Goal: Book appointment/travel/reservation

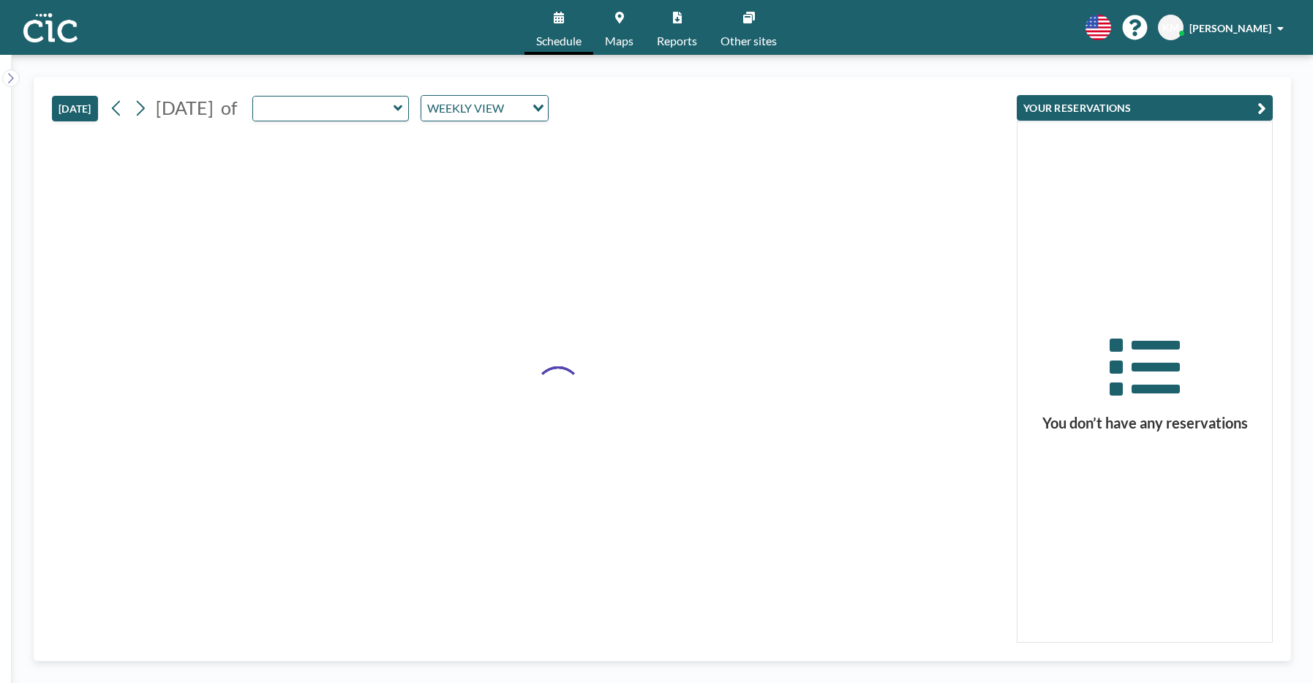
type input "[PERSON_NAME]"
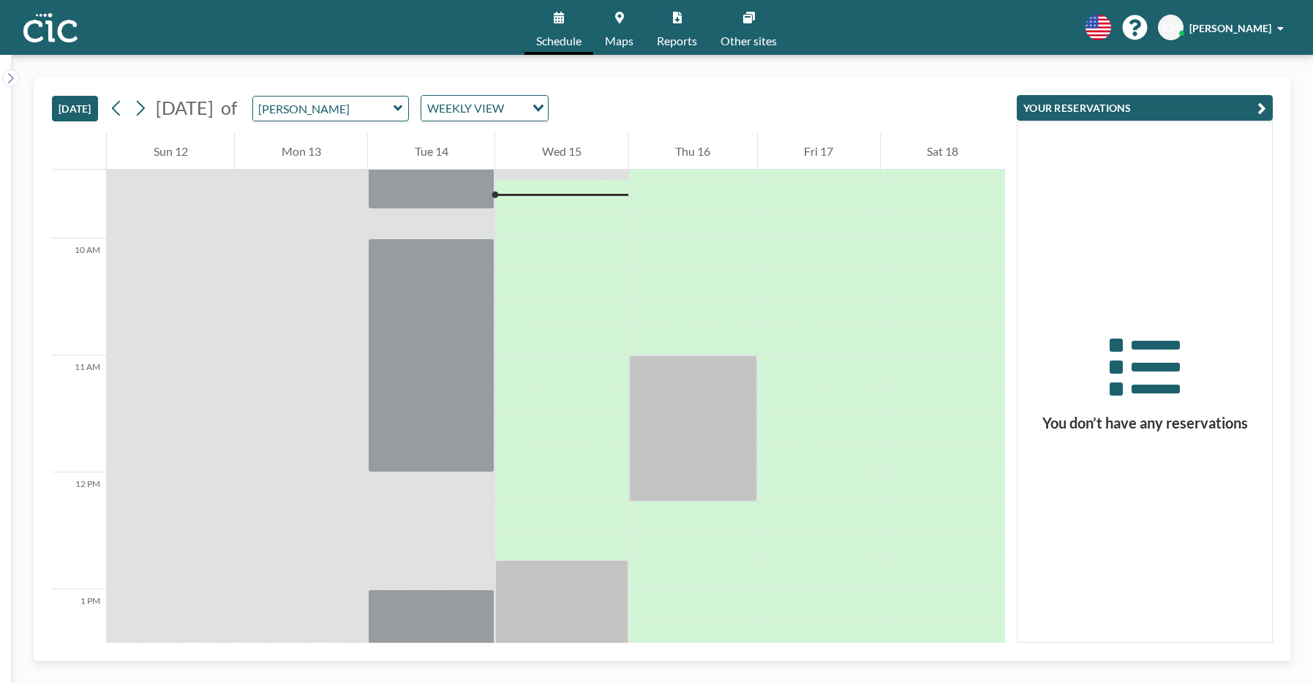
scroll to position [1093, 0]
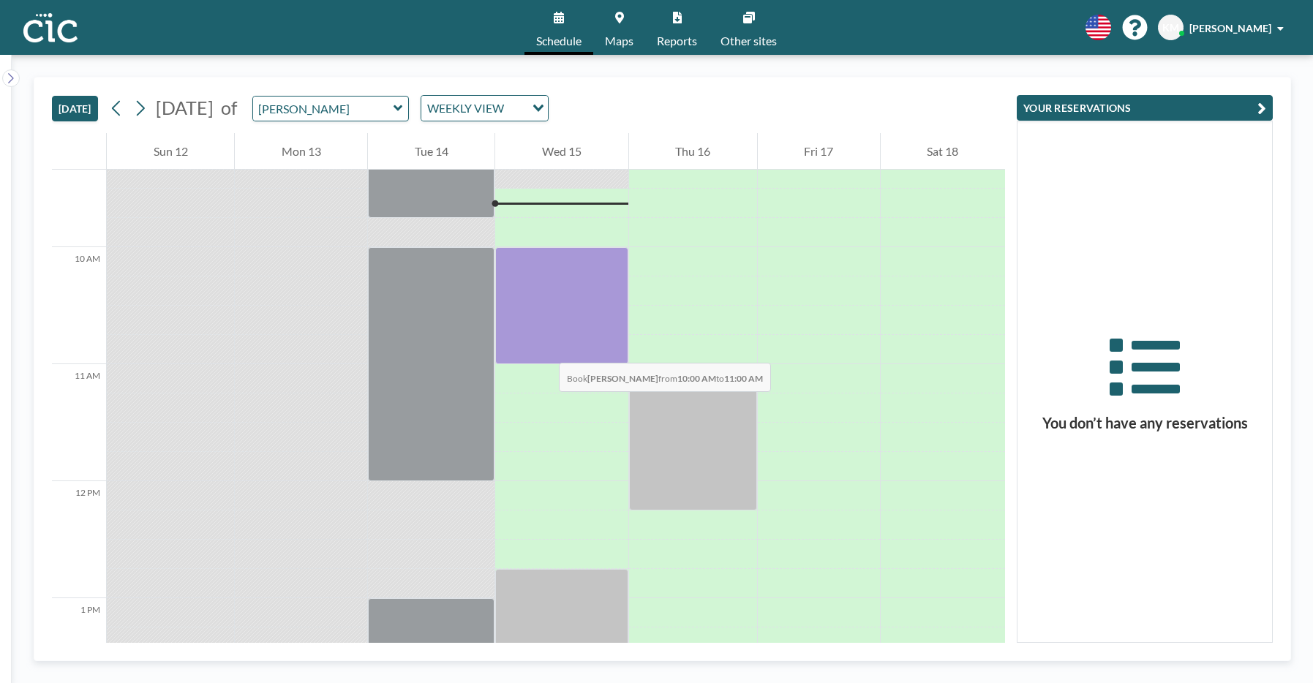
drag, startPoint x: 535, startPoint y: 257, endPoint x: 544, endPoint y: 348, distance: 92.0
click at [544, 348] on div at bounding box center [561, 305] width 132 height 117
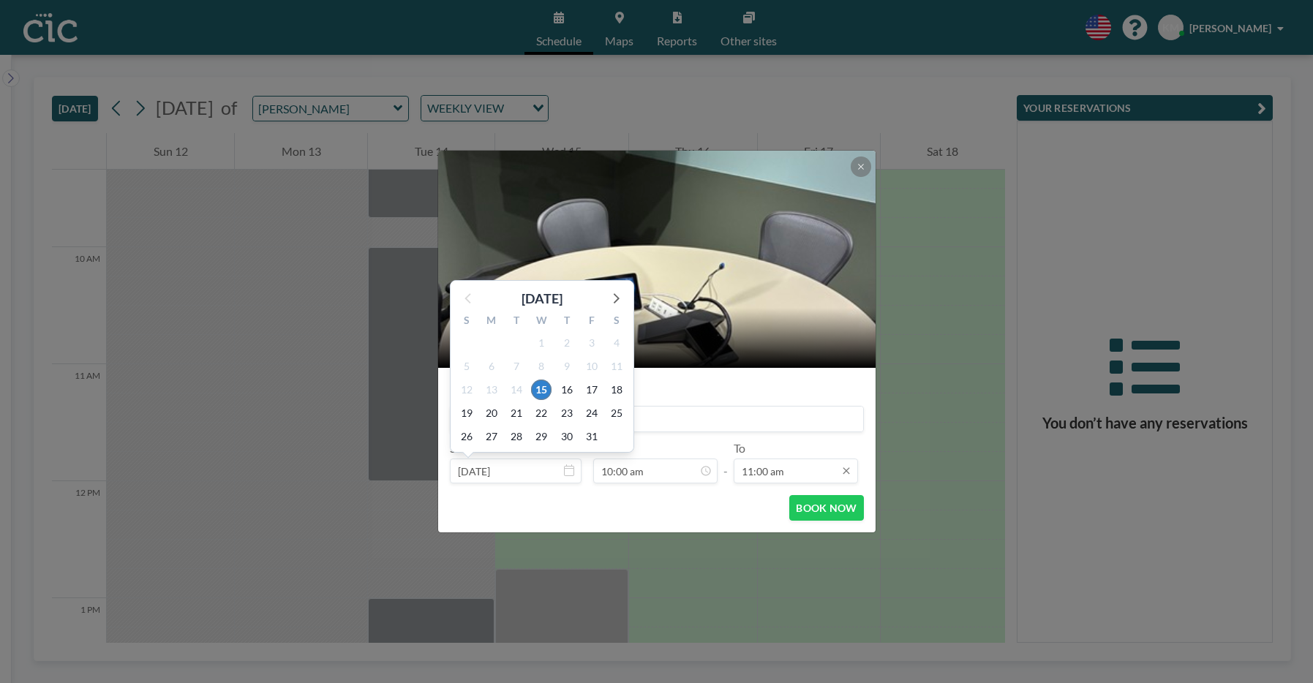
scroll to position [1146, 0]
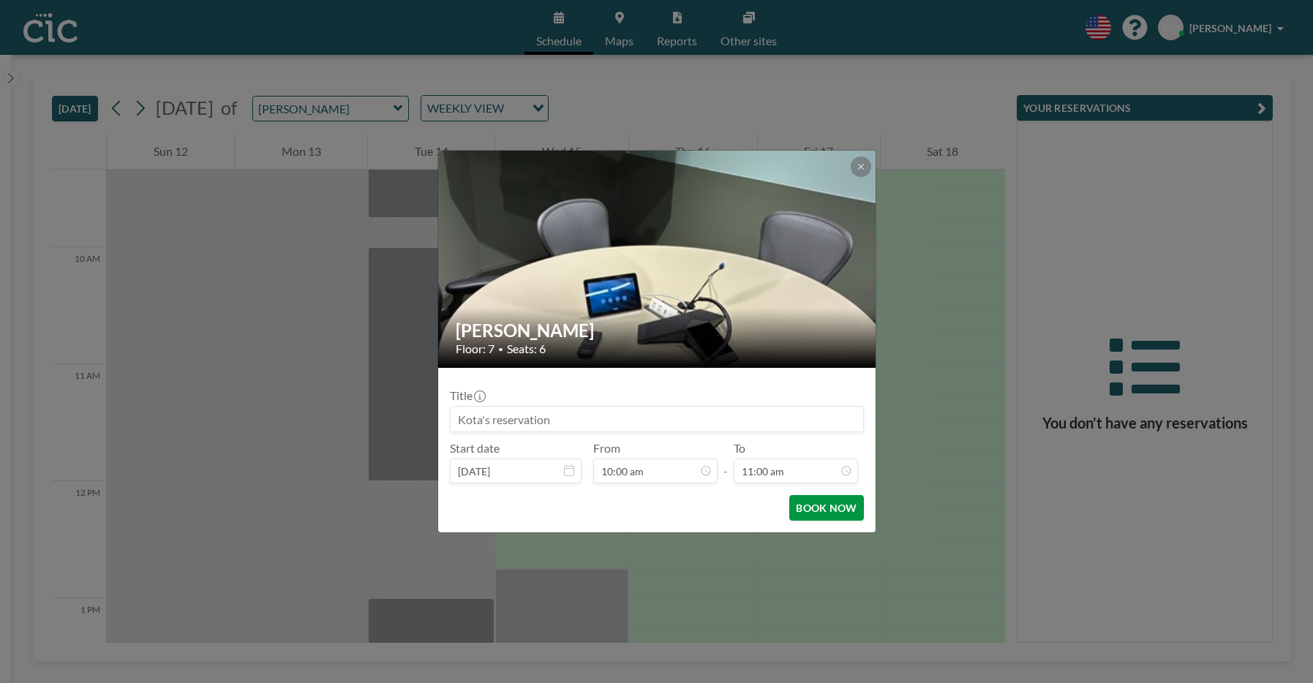
click at [810, 506] on button "BOOK NOW" at bounding box center [826, 508] width 74 height 26
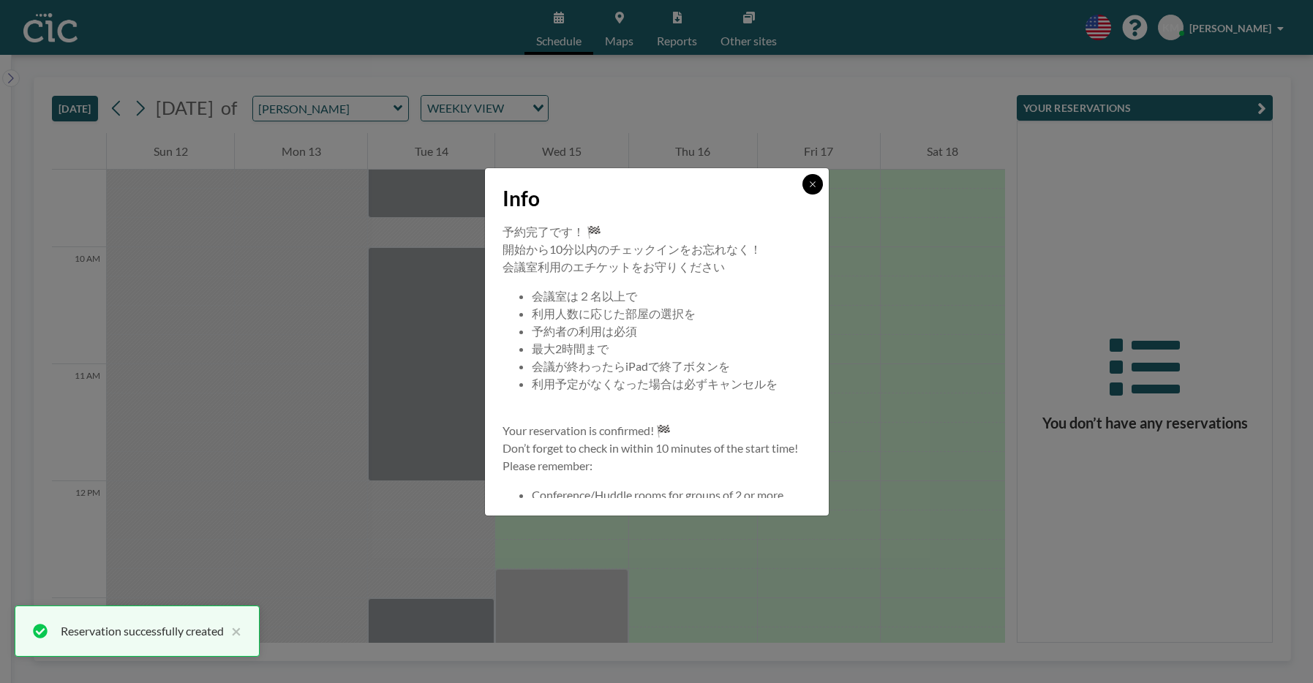
click at [814, 188] on icon at bounding box center [812, 184] width 9 height 9
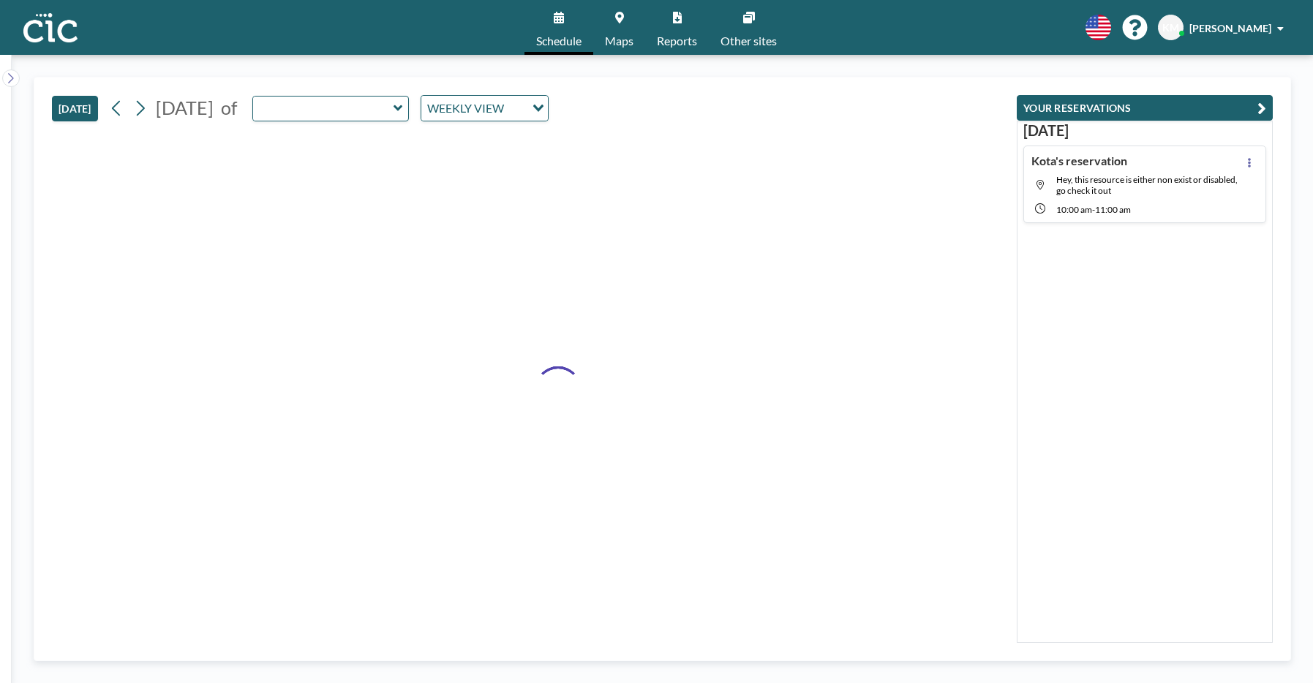
type input "[PERSON_NAME]"
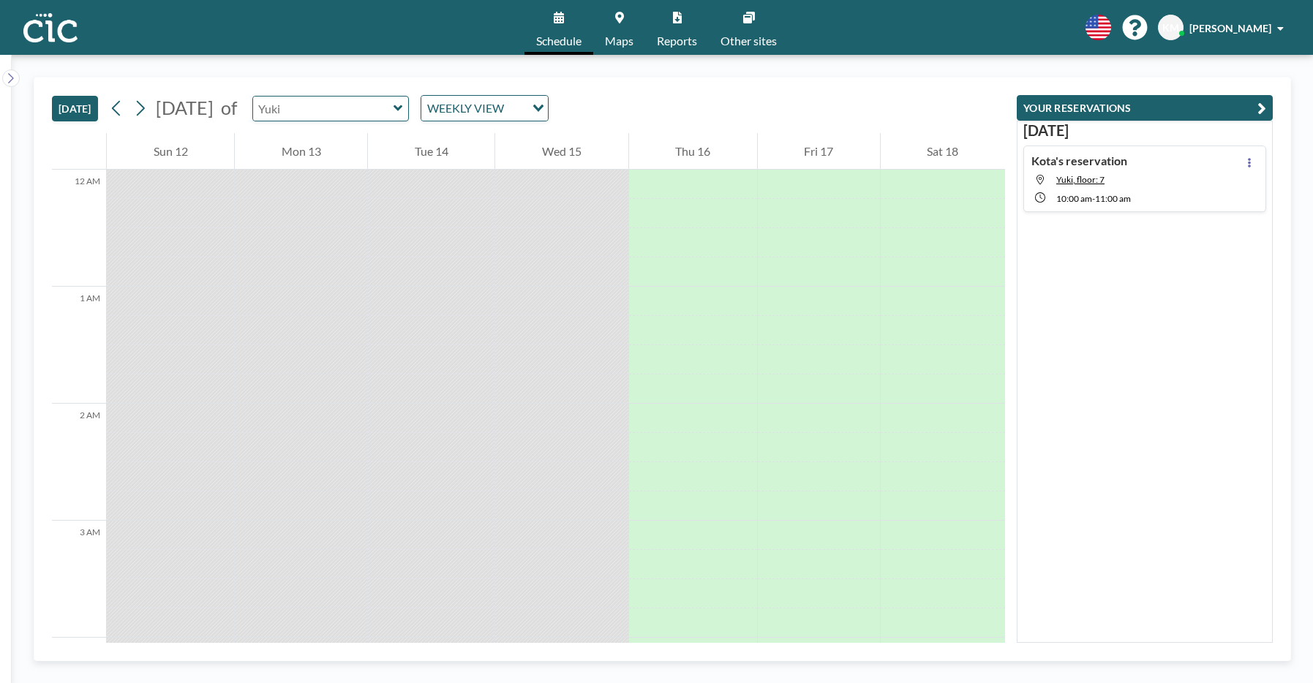
click at [382, 105] on input "text" at bounding box center [323, 109] width 140 height 24
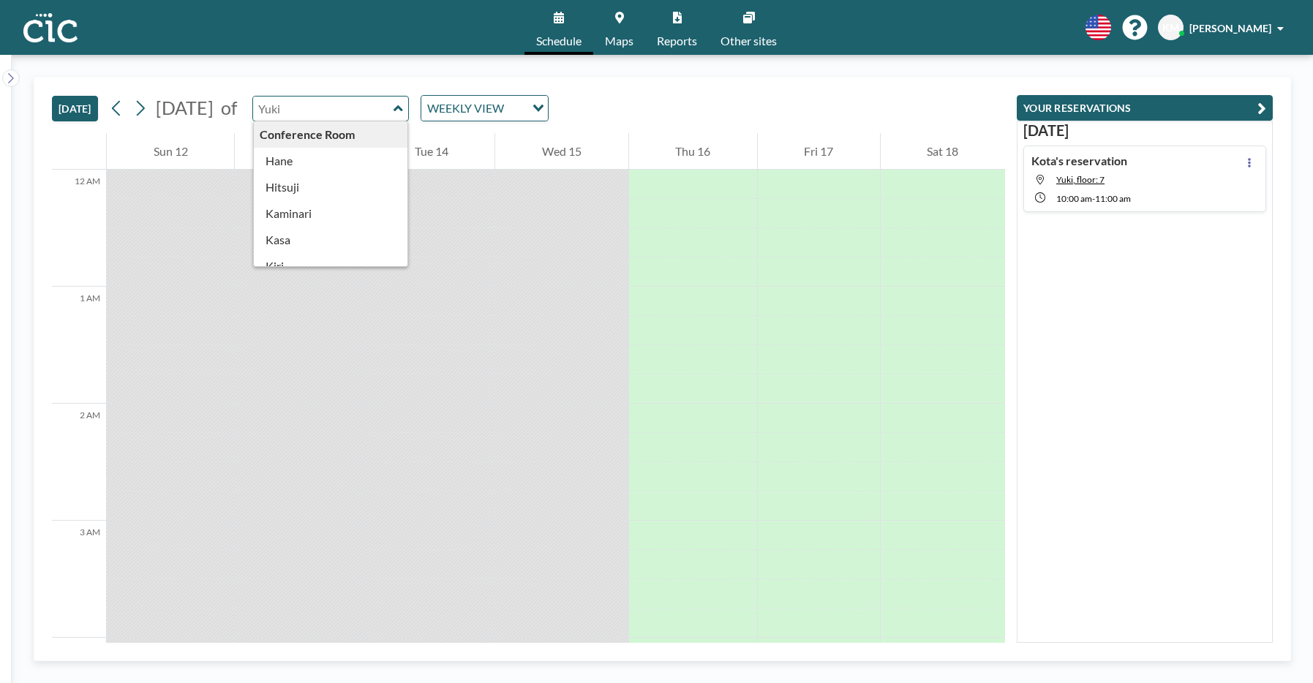
type input "u"
type input "Usu"
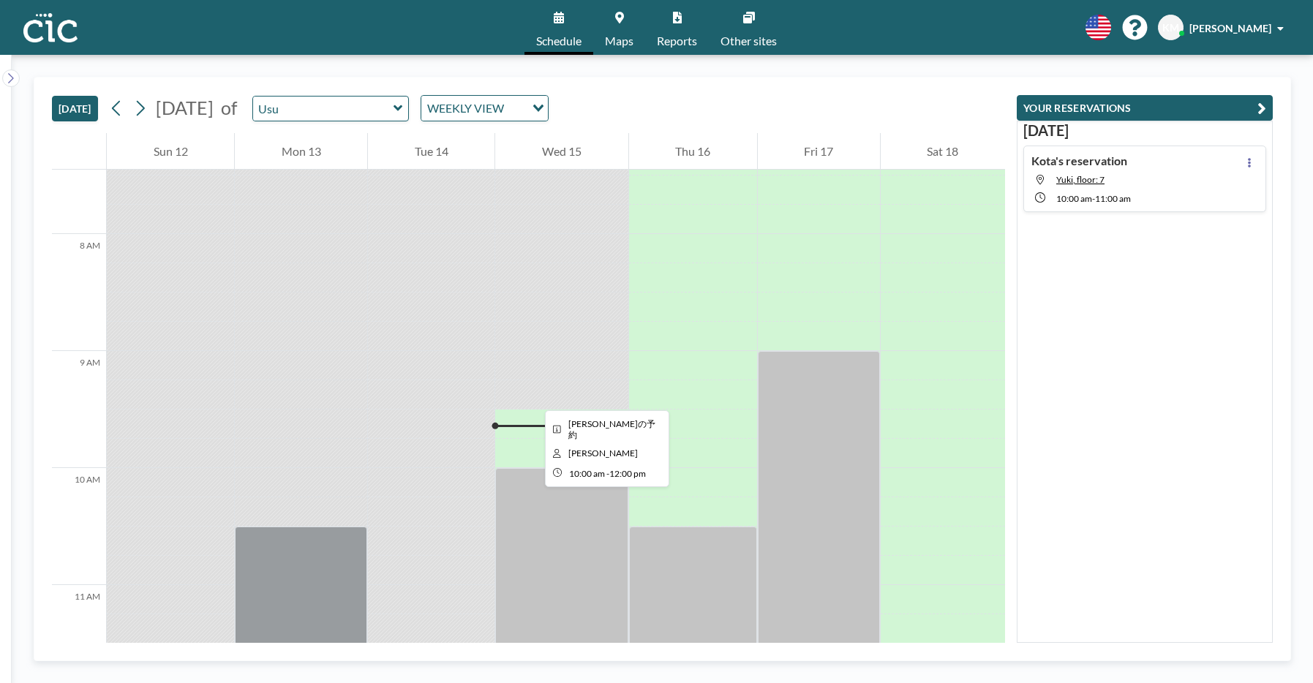
scroll to position [819, 0]
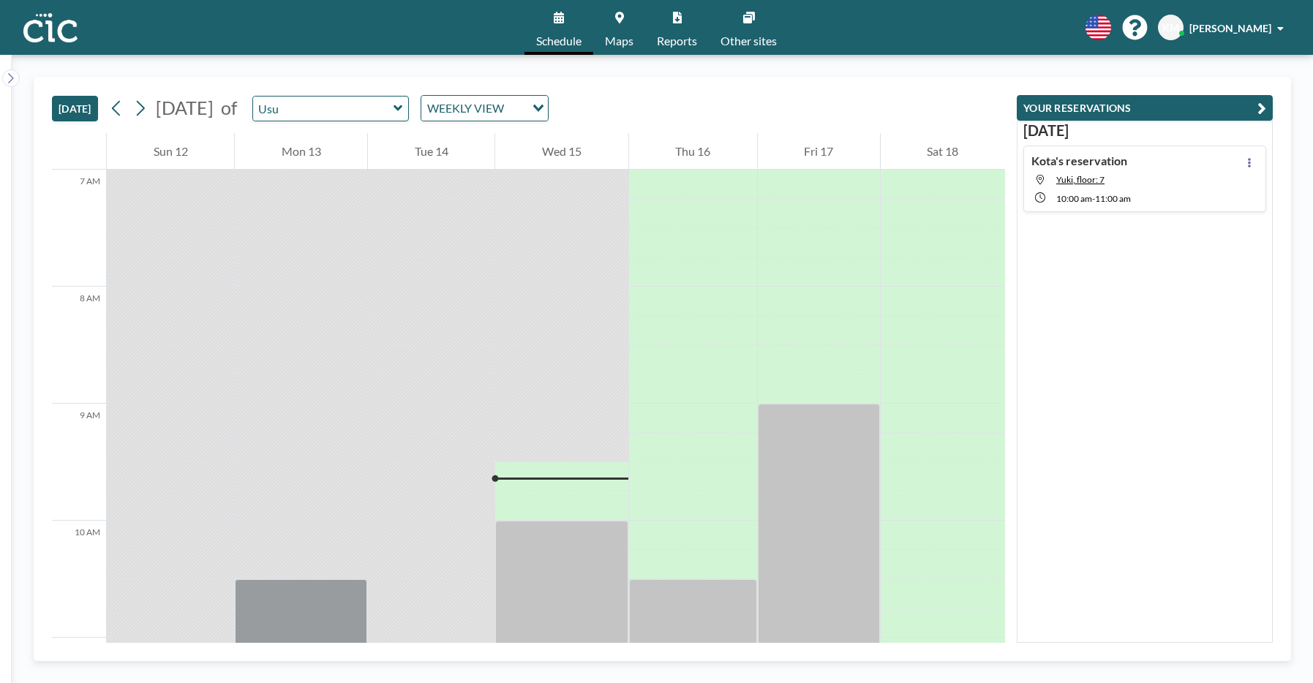
click at [612, 28] on link "Maps" at bounding box center [619, 27] width 52 height 55
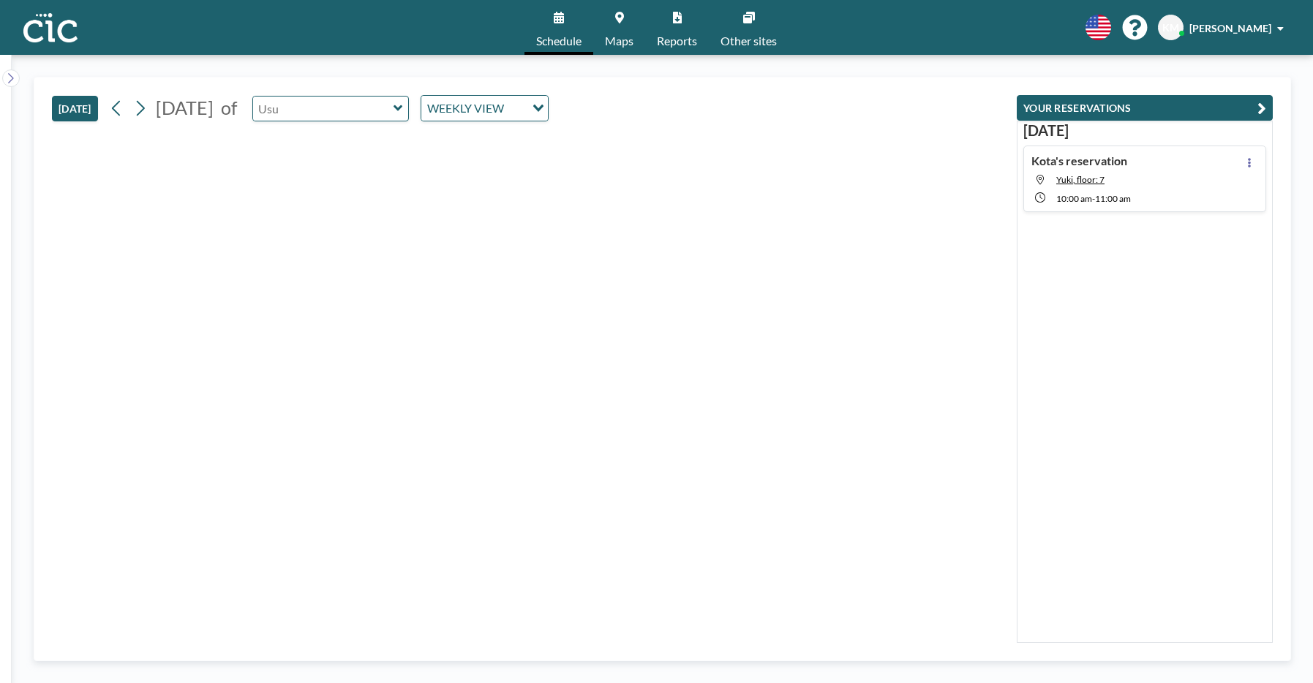
click at [386, 113] on input "text" at bounding box center [323, 109] width 140 height 24
type input "Wata"
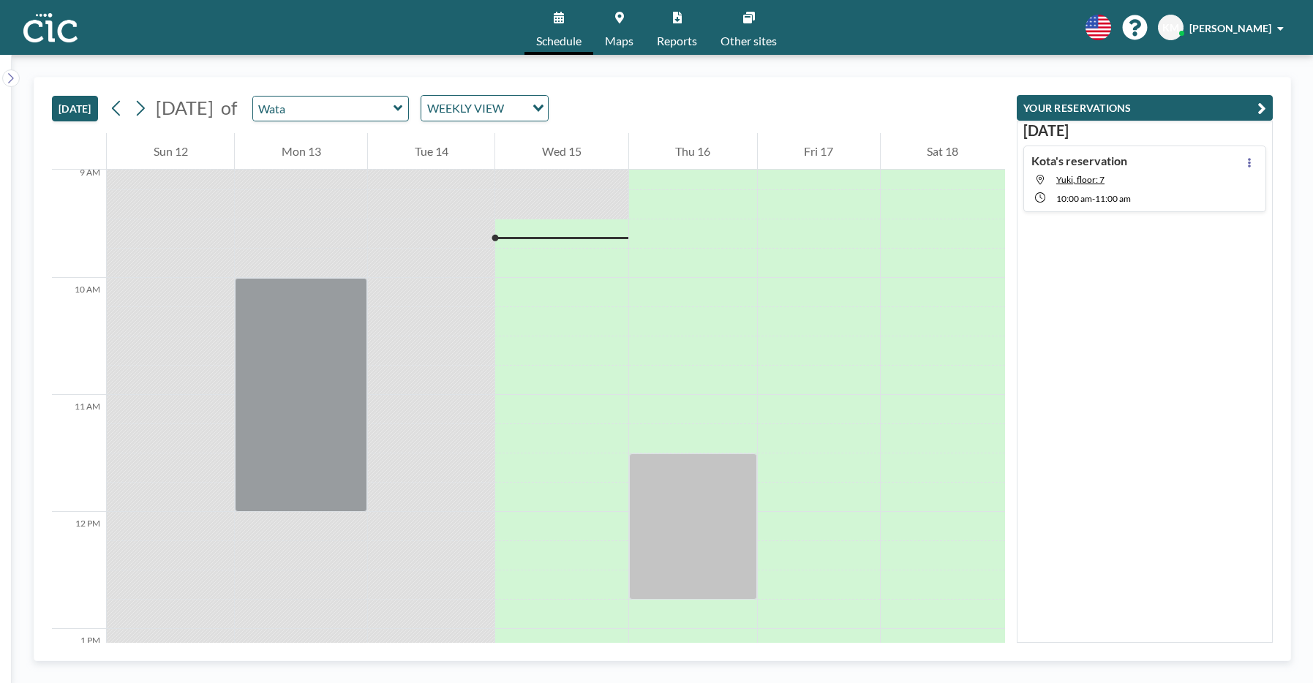
scroll to position [1073, 0]
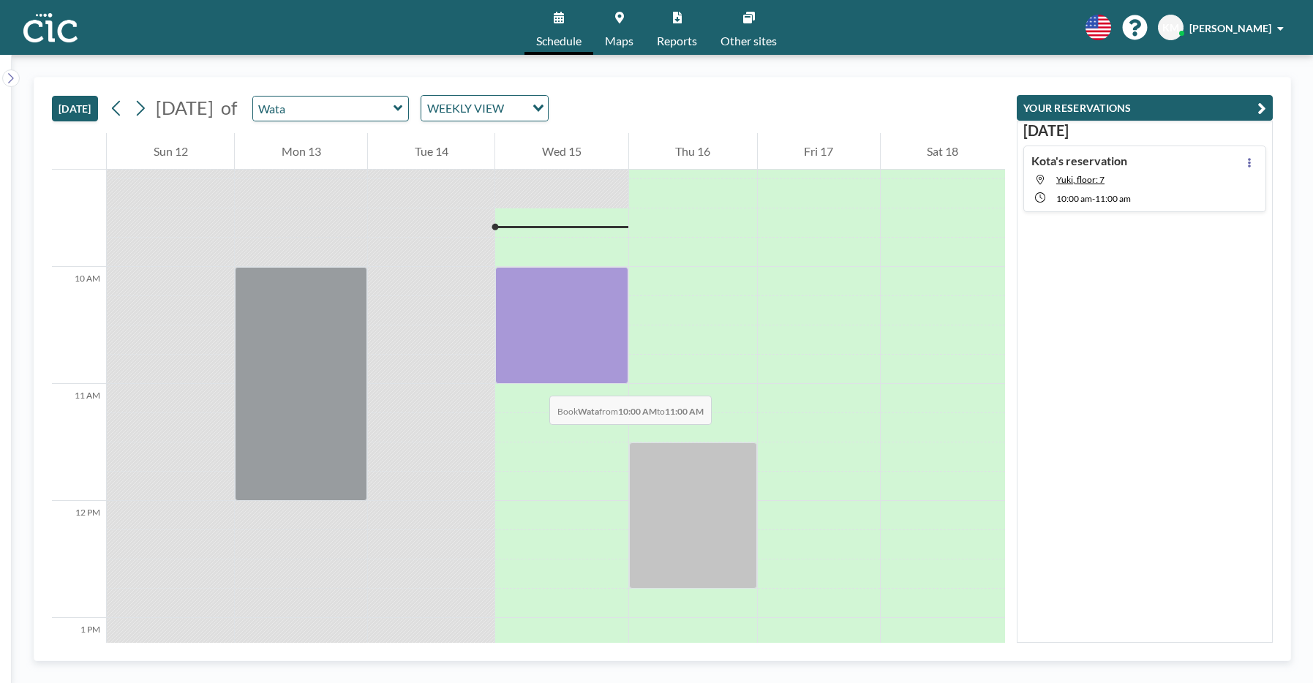
drag, startPoint x: 529, startPoint y: 281, endPoint x: 535, endPoint y: 381, distance: 100.4
click at [535, 381] on div at bounding box center [561, 325] width 132 height 117
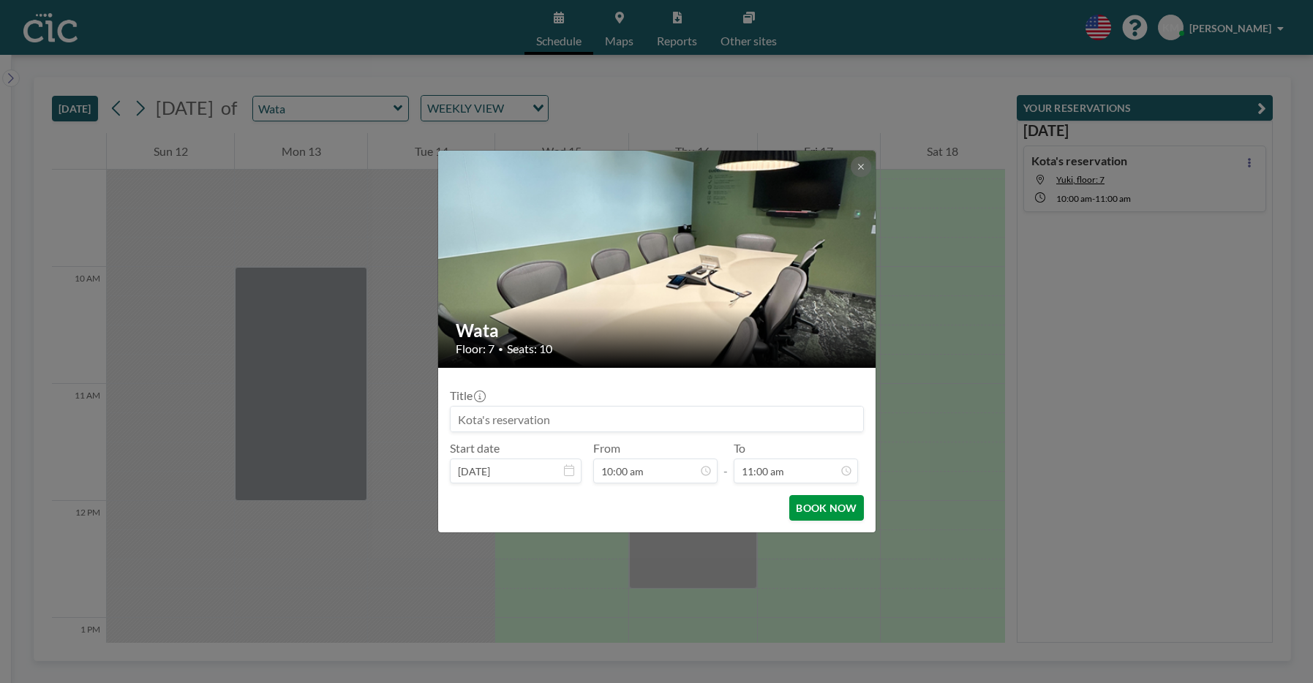
click at [814, 506] on button "BOOK NOW" at bounding box center [826, 508] width 74 height 26
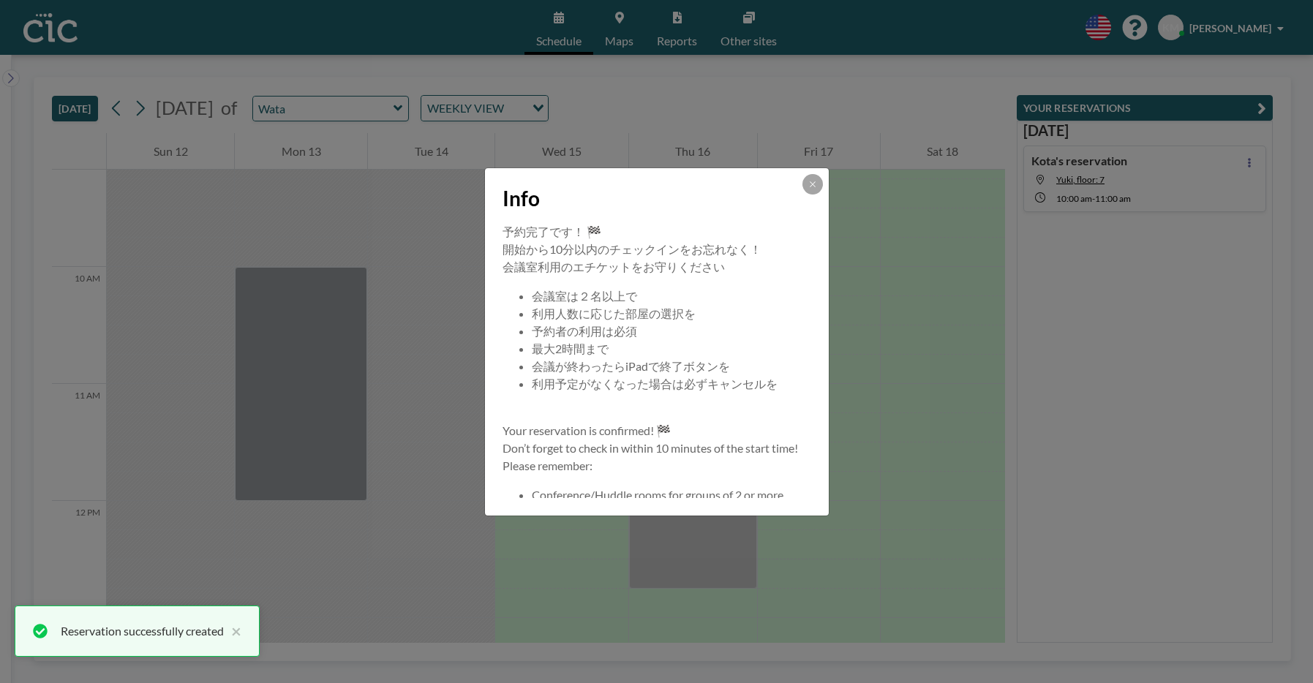
click at [822, 179] on div "Info" at bounding box center [657, 195] width 344 height 55
click at [823, 188] on div "Info" at bounding box center [657, 195] width 344 height 55
click at [811, 188] on icon at bounding box center [812, 184] width 9 height 9
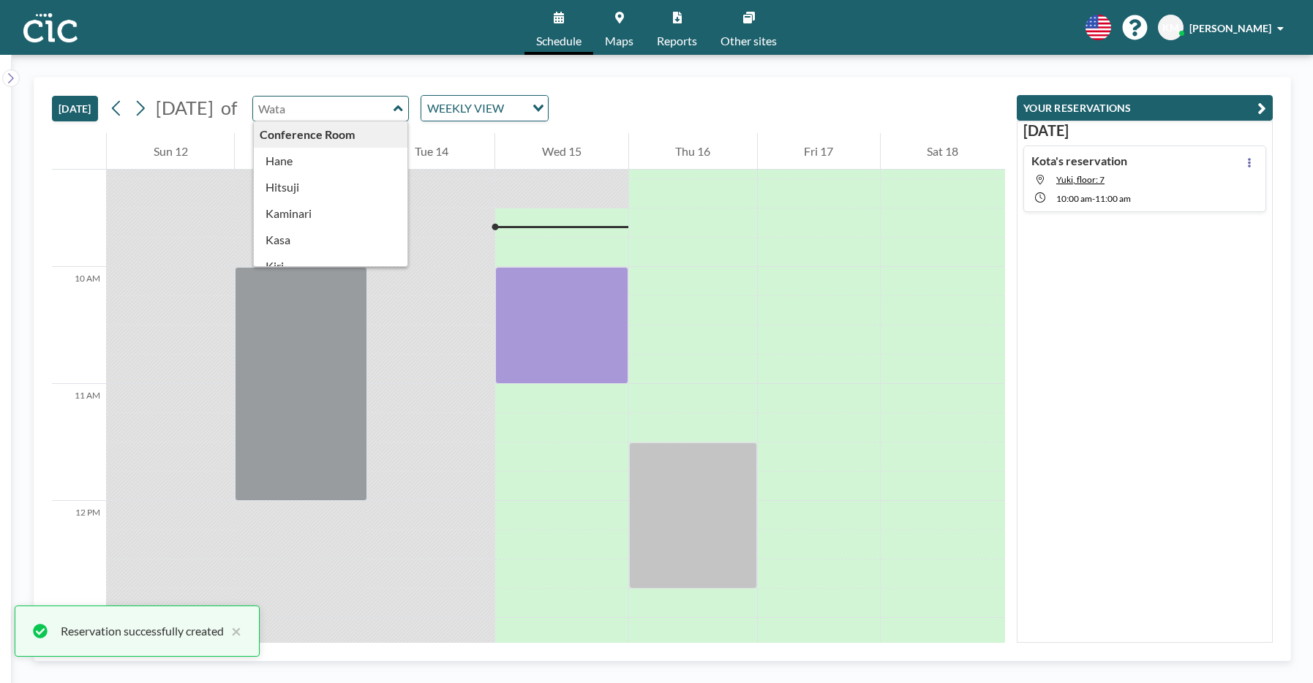
click at [346, 105] on input "text" at bounding box center [323, 109] width 140 height 24
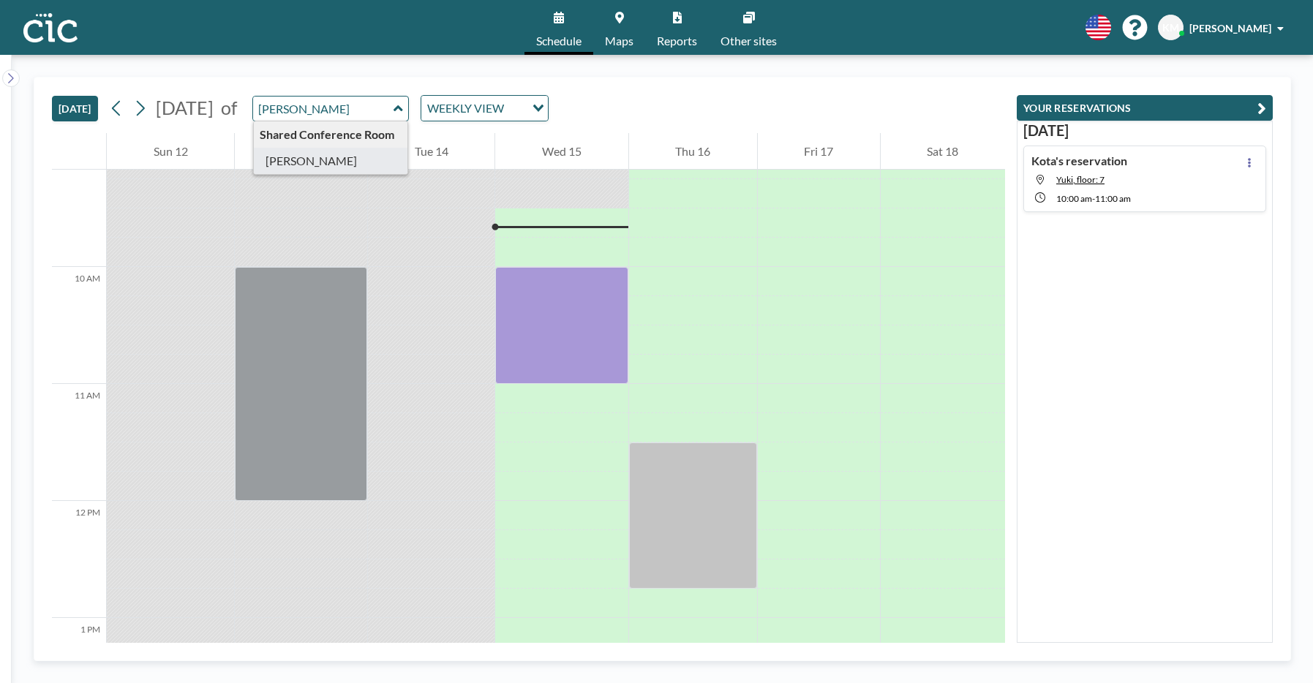
type input "[PERSON_NAME]"
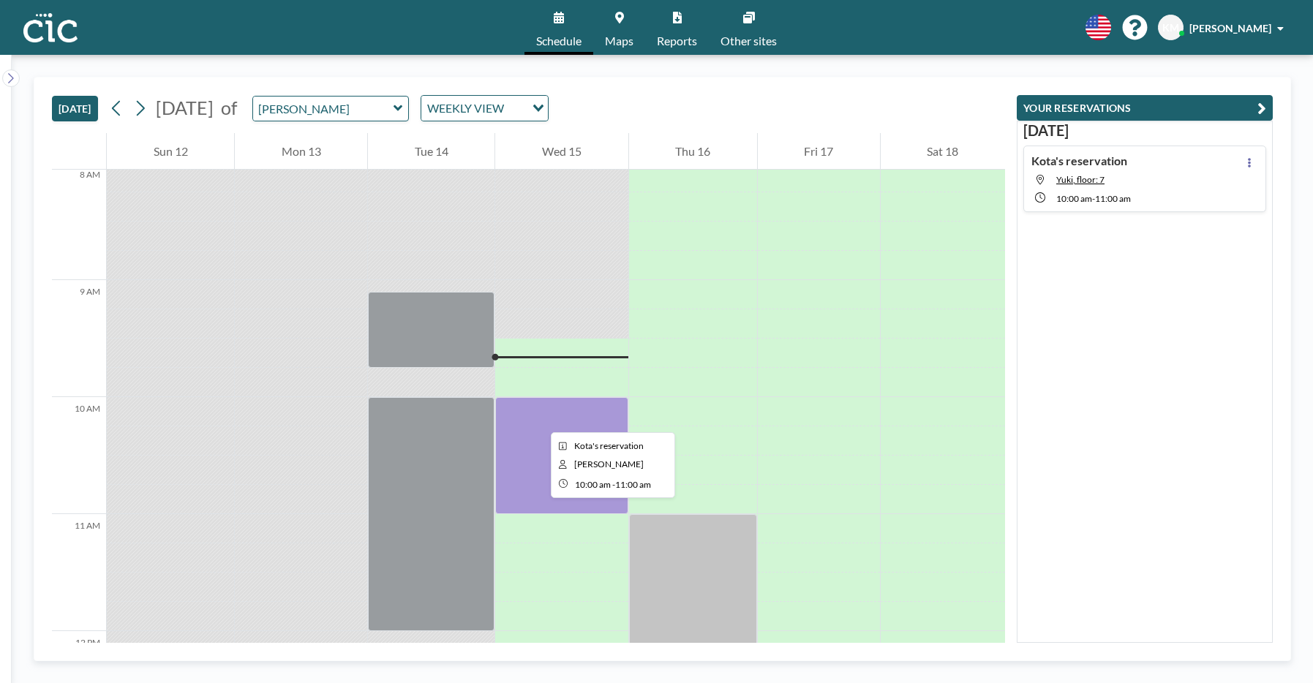
scroll to position [956, 0]
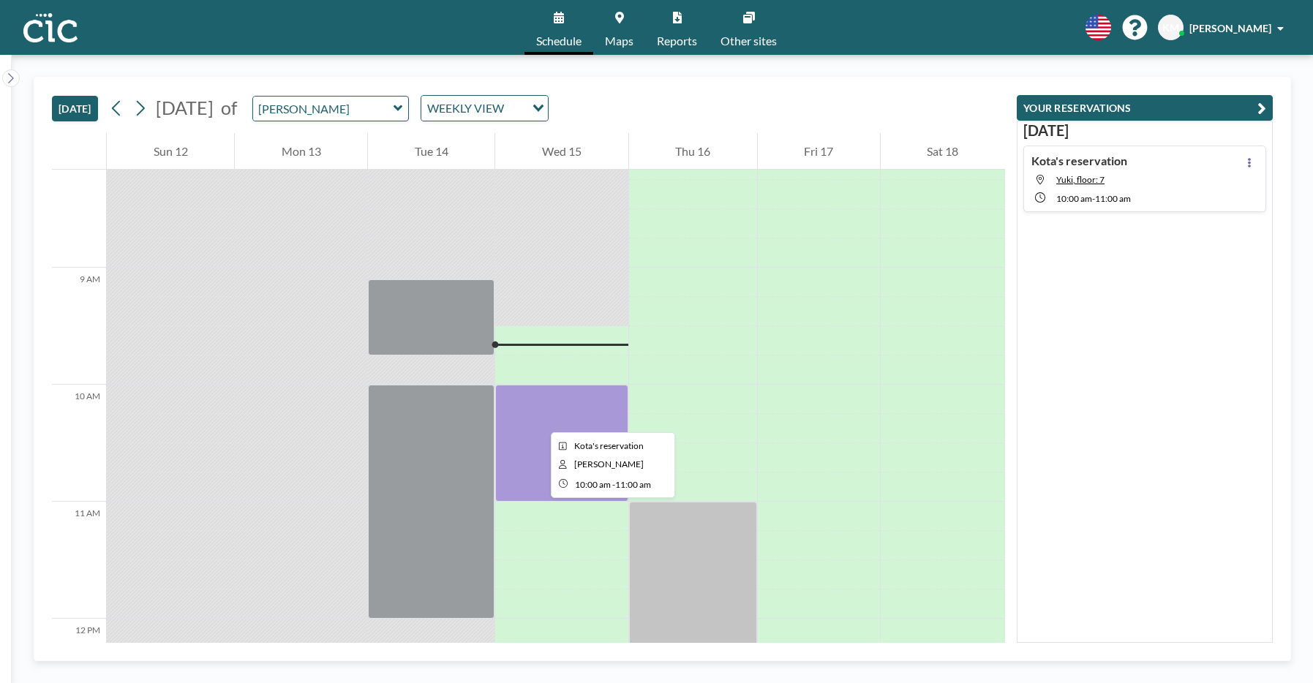
click at [539, 419] on div at bounding box center [561, 443] width 132 height 117
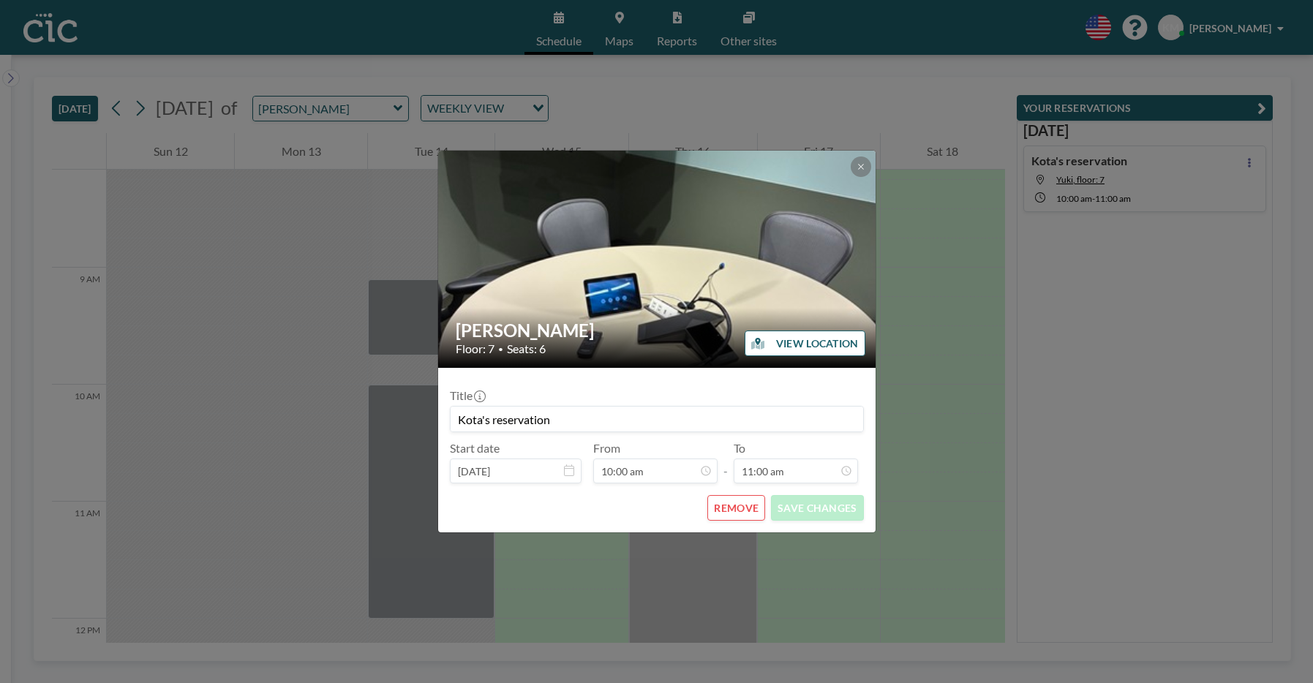
click at [745, 506] on button "REMOVE" at bounding box center [737, 508] width 58 height 26
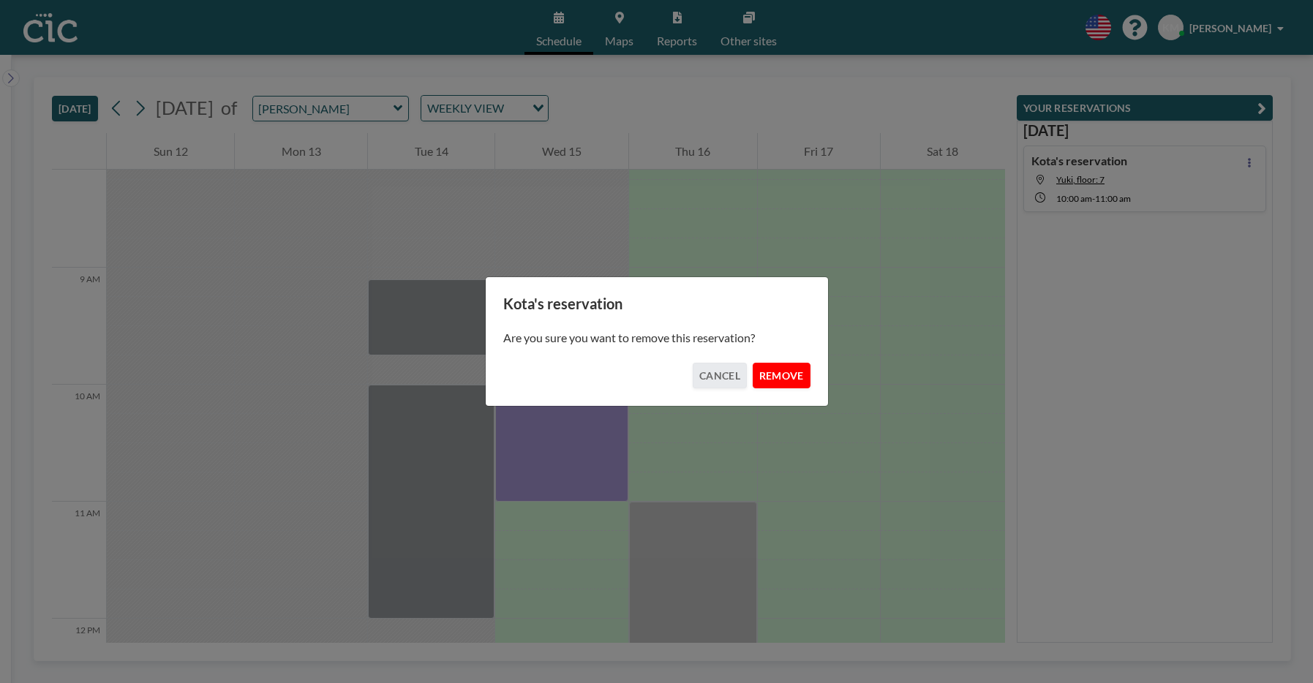
click at [798, 366] on button "REMOVE" at bounding box center [782, 376] width 58 height 26
